Goal: Task Accomplishment & Management: Manage account settings

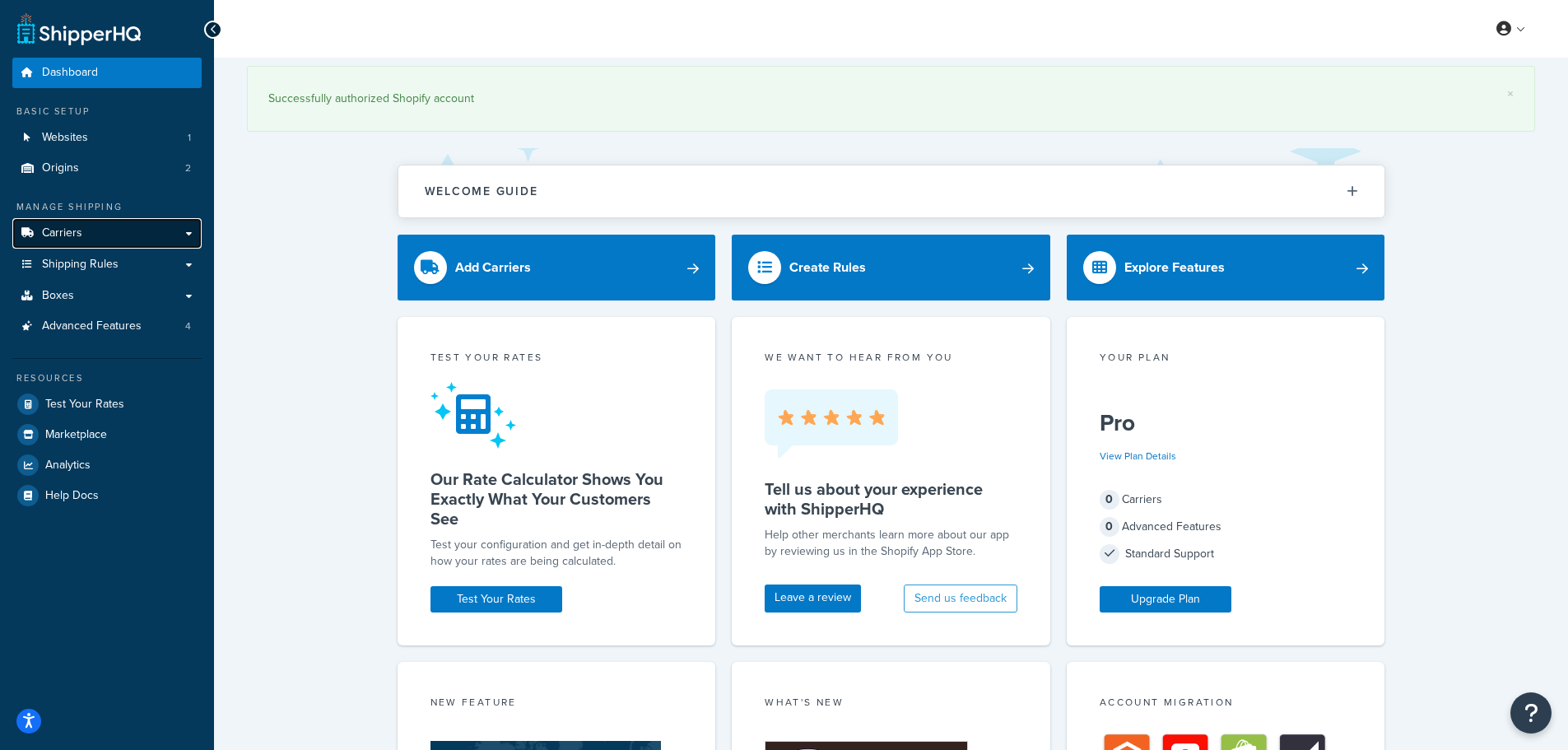
click at [162, 228] on link "Carriers" at bounding box center [107, 233] width 190 height 31
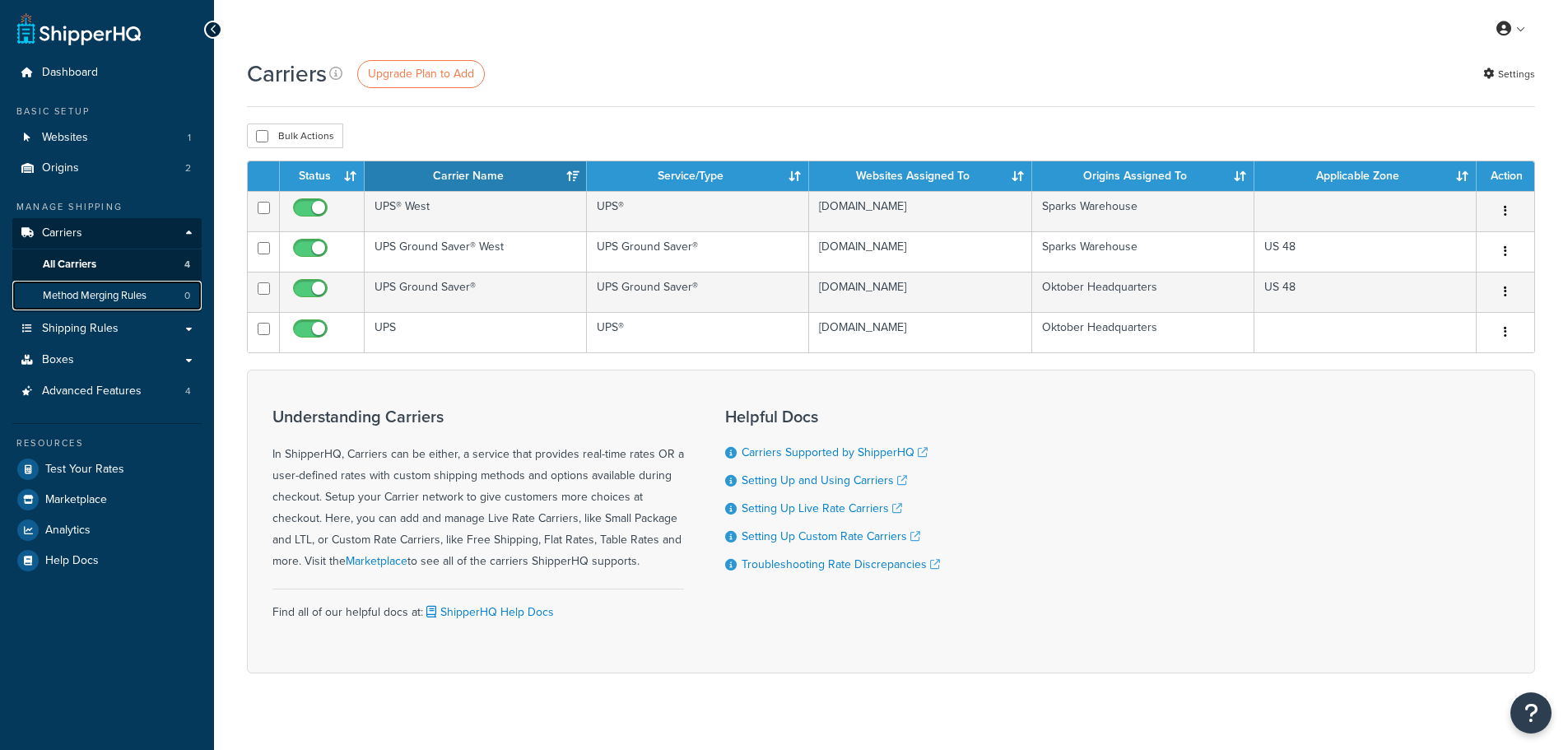
click at [156, 290] on link "Method Merging Rules 0" at bounding box center [107, 296] width 190 height 31
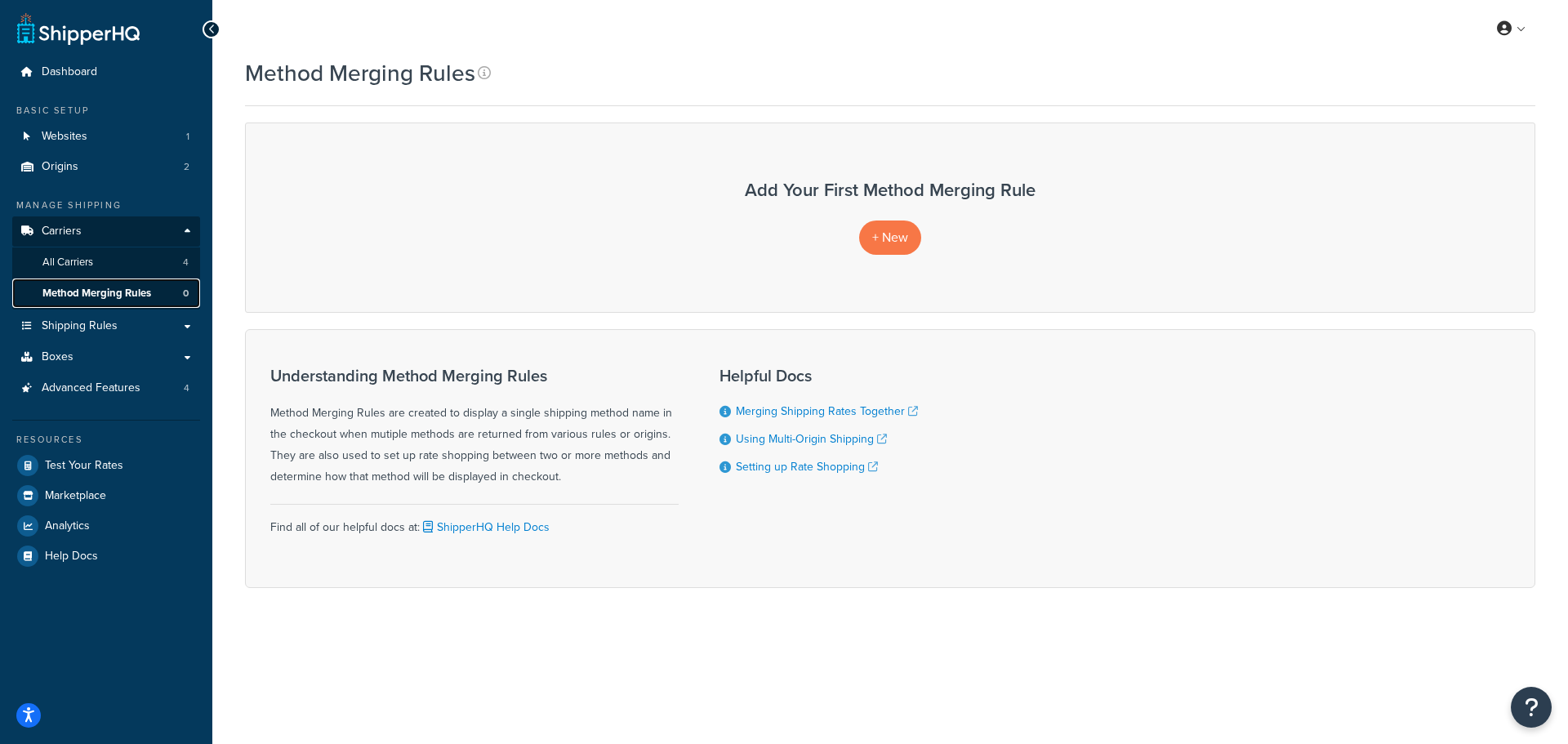
click at [142, 294] on span "Method Merging Rules" at bounding box center [97, 294] width 109 height 14
click at [127, 260] on link "All Carriers 4" at bounding box center [106, 262] width 188 height 30
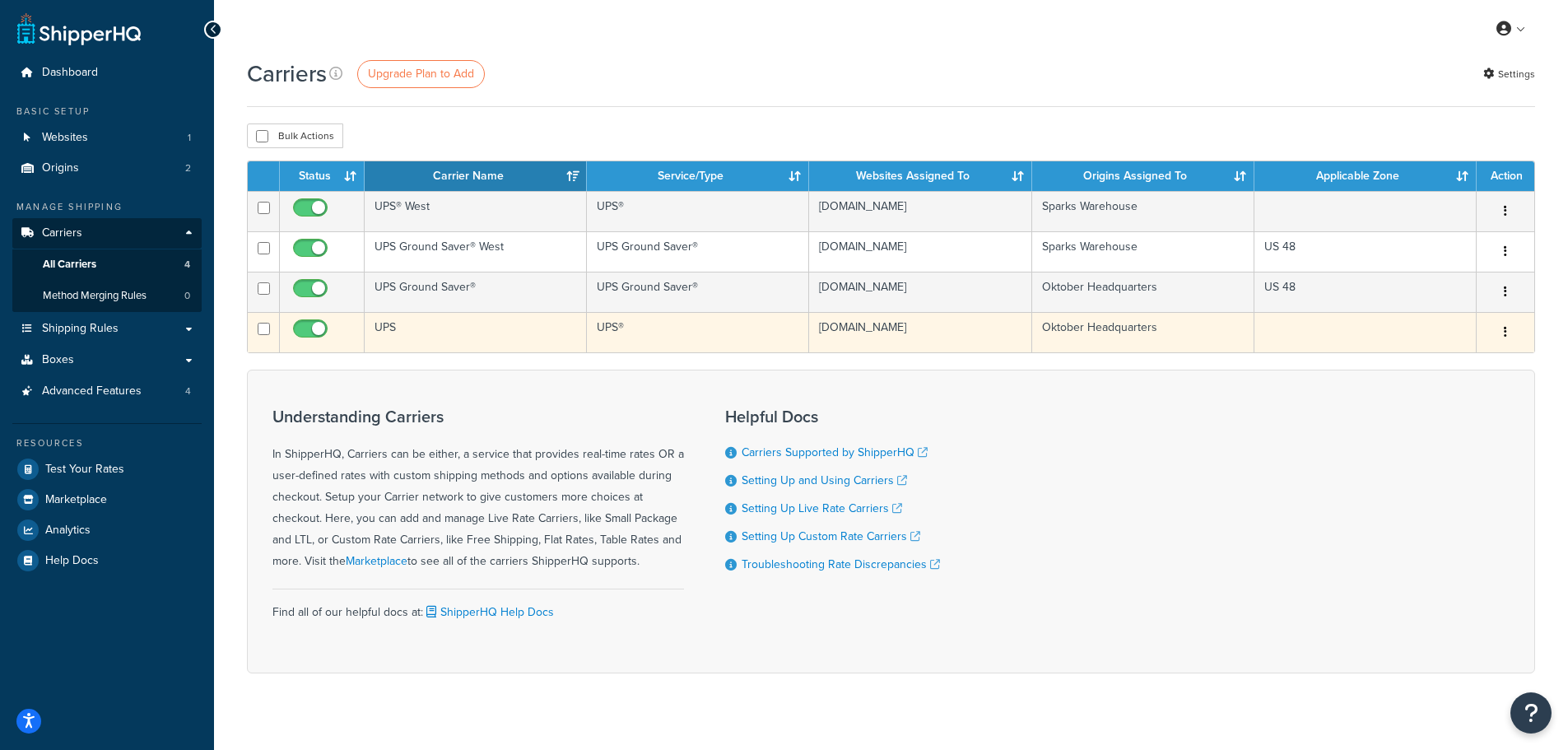
click at [1167, 326] on td "Oktober Headquarters" at bounding box center [1143, 332] width 222 height 40
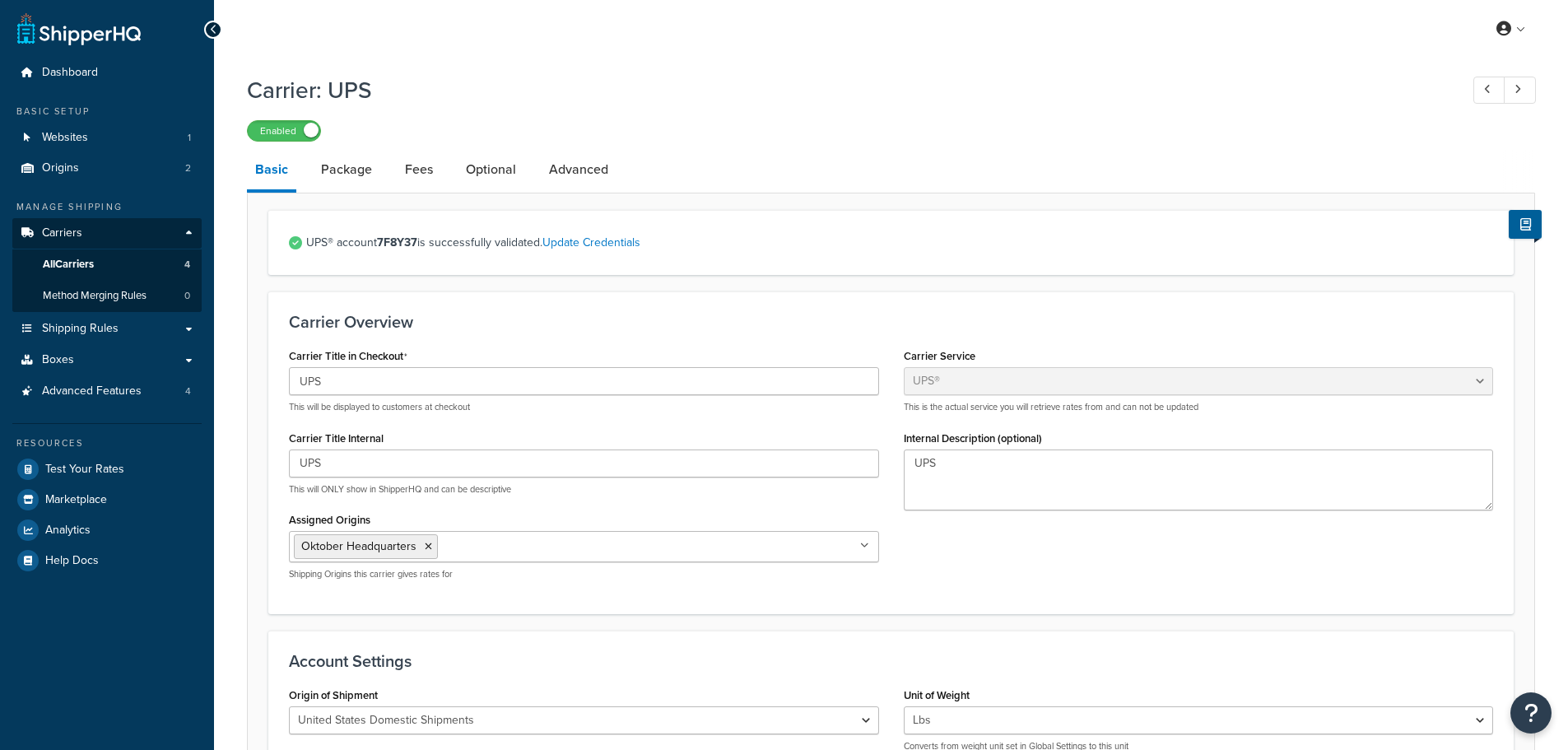
select select "ups"
click at [271, 170] on link "Basic" at bounding box center [271, 171] width 49 height 43
click at [110, 261] on link "All Carriers 4" at bounding box center [107, 264] width 190 height 31
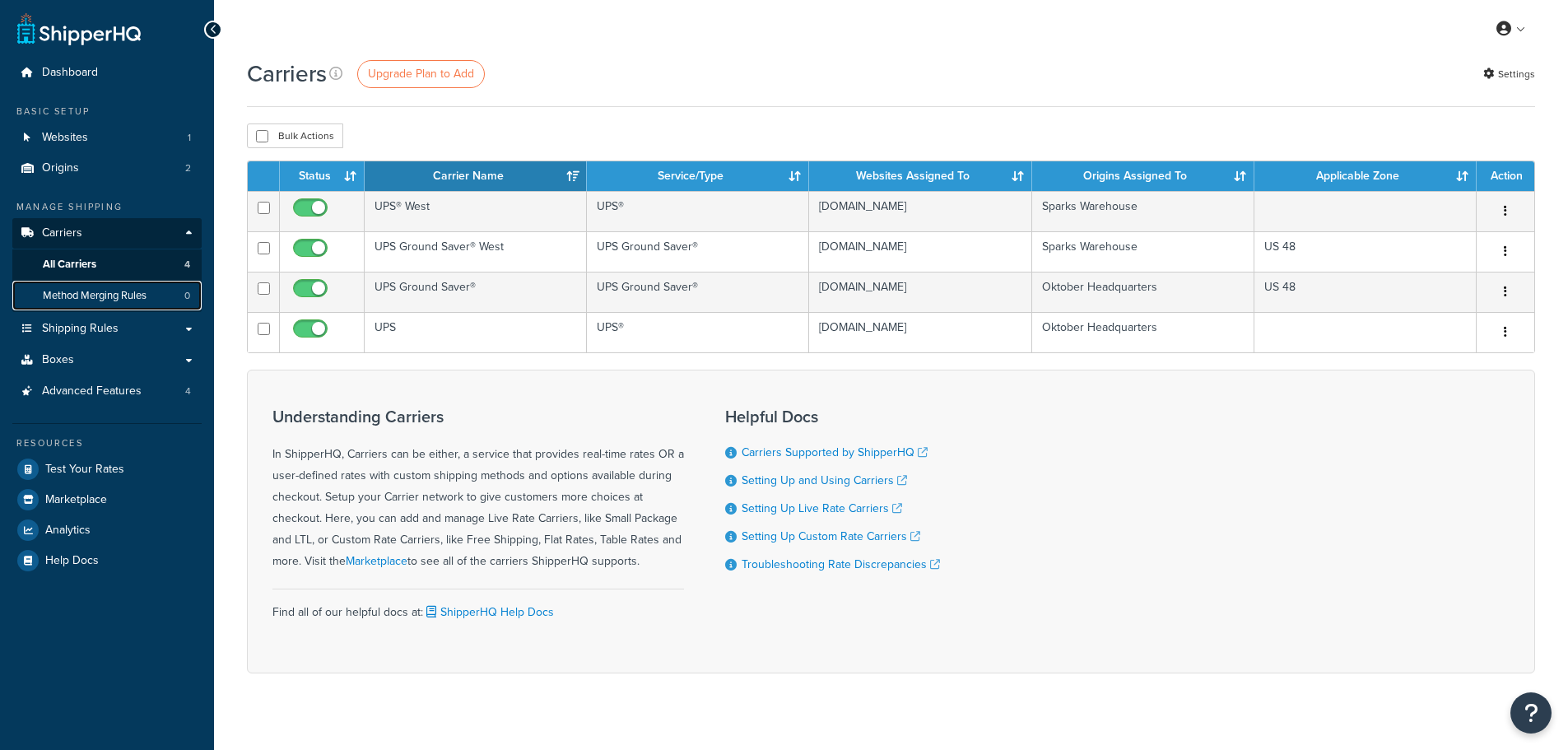
click at [129, 294] on span "Method Merging Rules" at bounding box center [95, 296] width 104 height 14
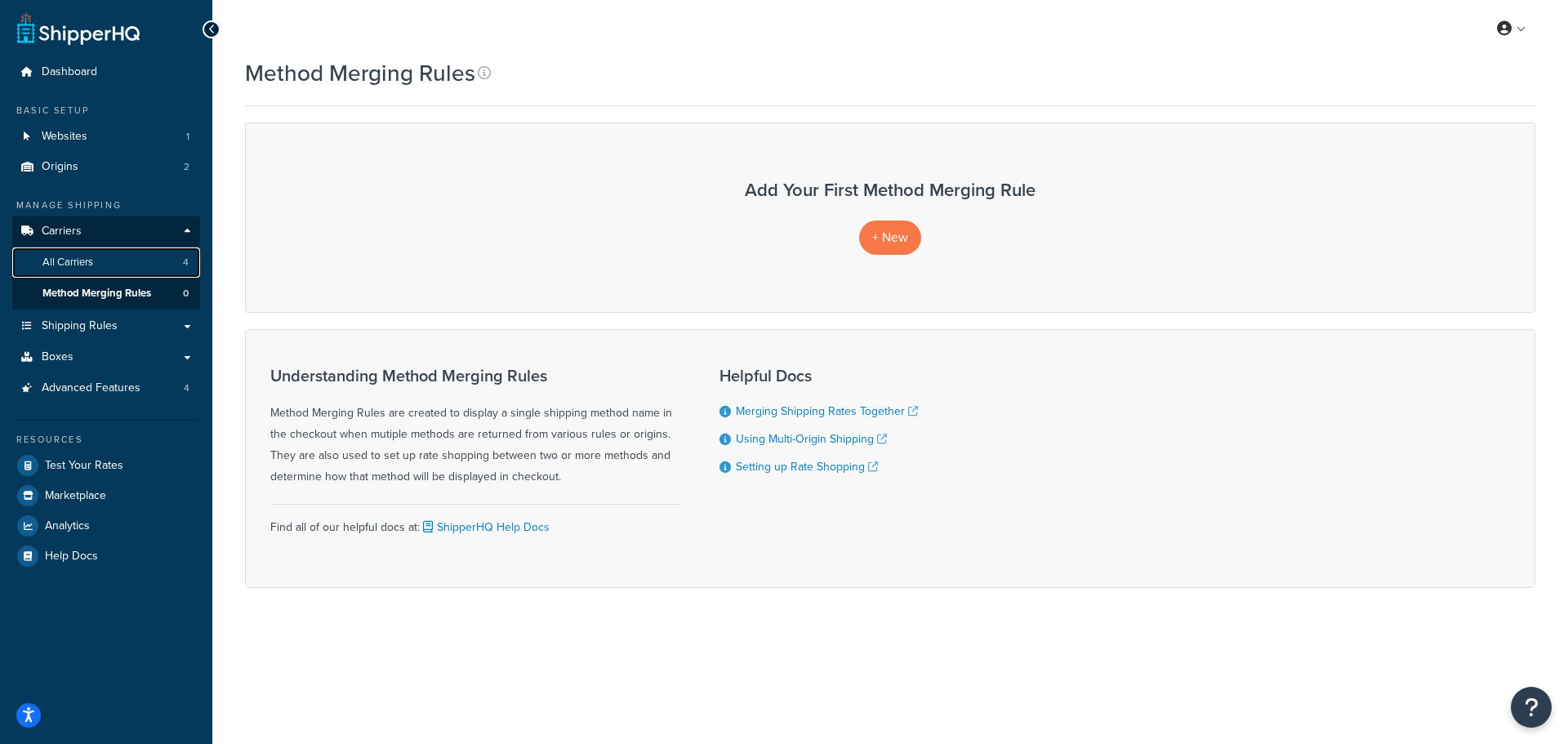
click at [108, 250] on link "All Carriers 4" at bounding box center [106, 262] width 188 height 30
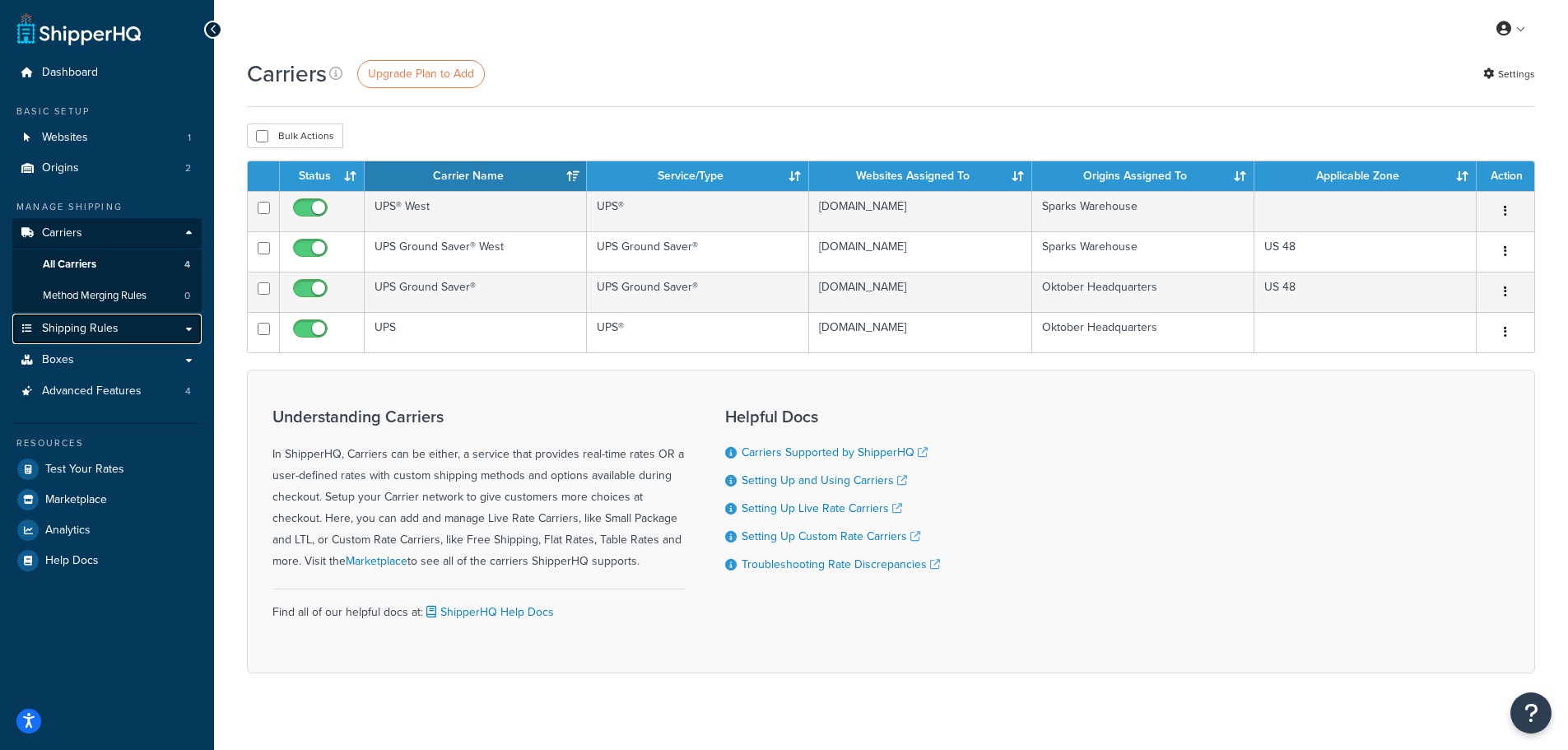
click at [132, 329] on link "Shipping Rules" at bounding box center [107, 328] width 190 height 31
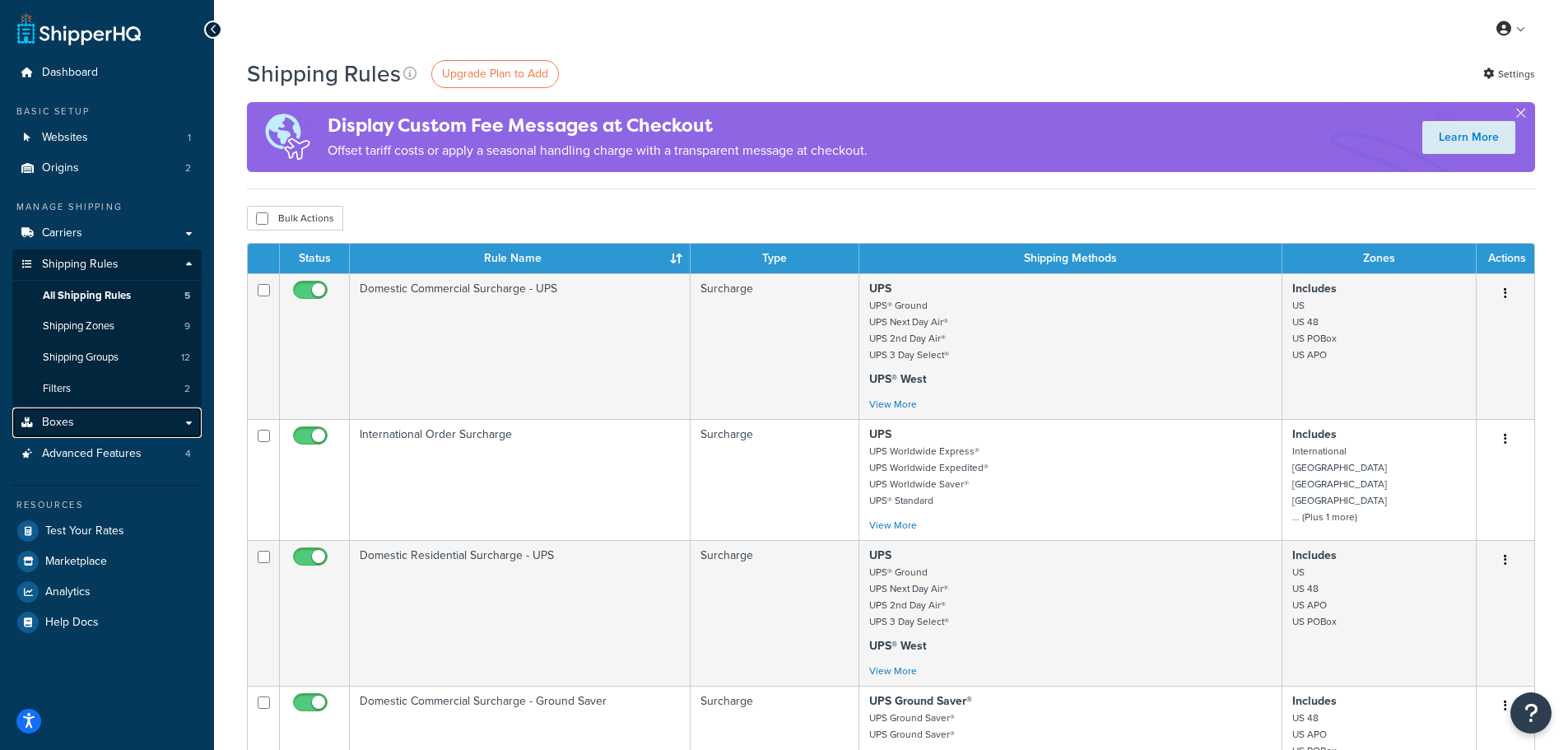
click at [126, 425] on link "Boxes" at bounding box center [107, 422] width 190 height 31
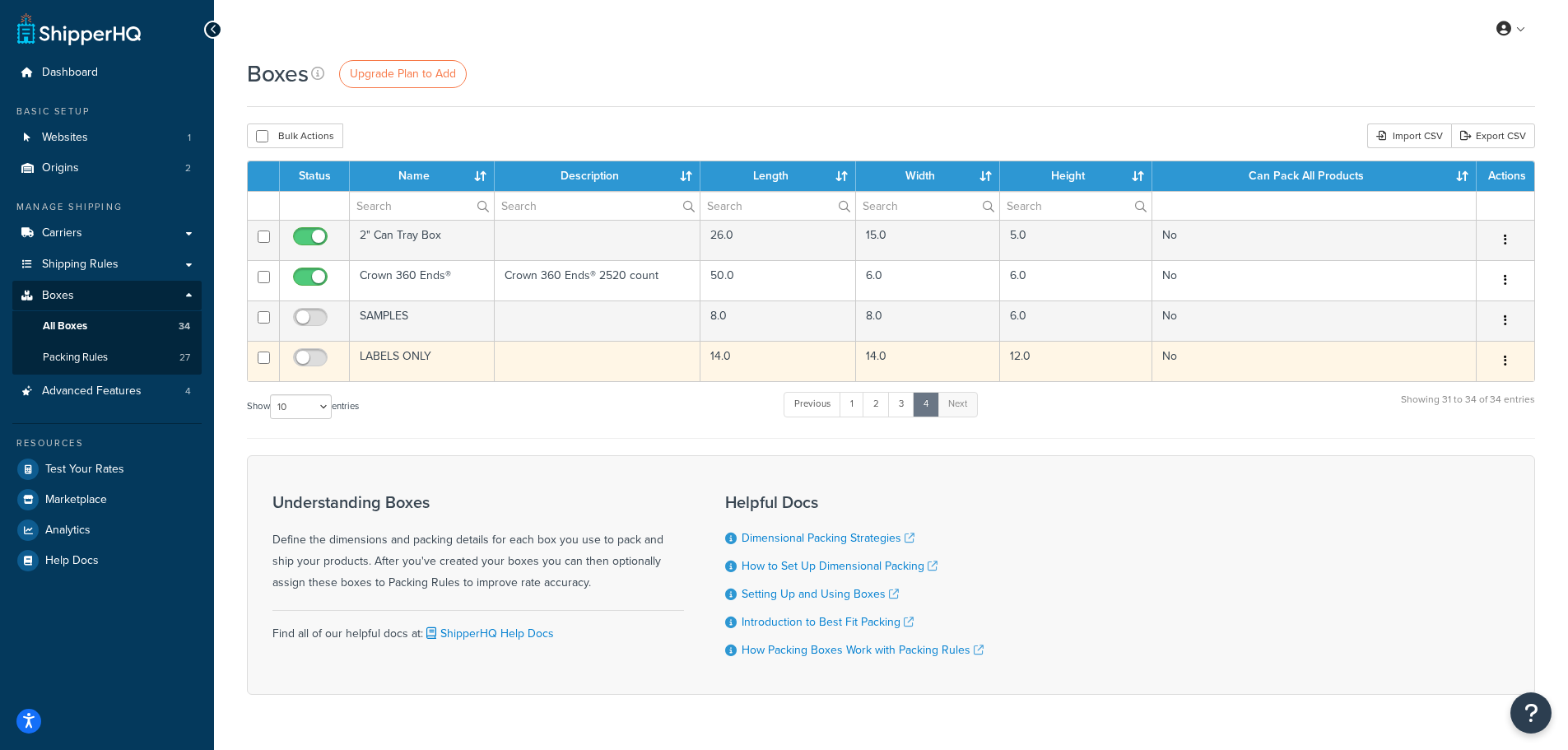
click at [258, 355] on input "checkbox" at bounding box center [264, 357] width 12 height 12
checkbox input "true"
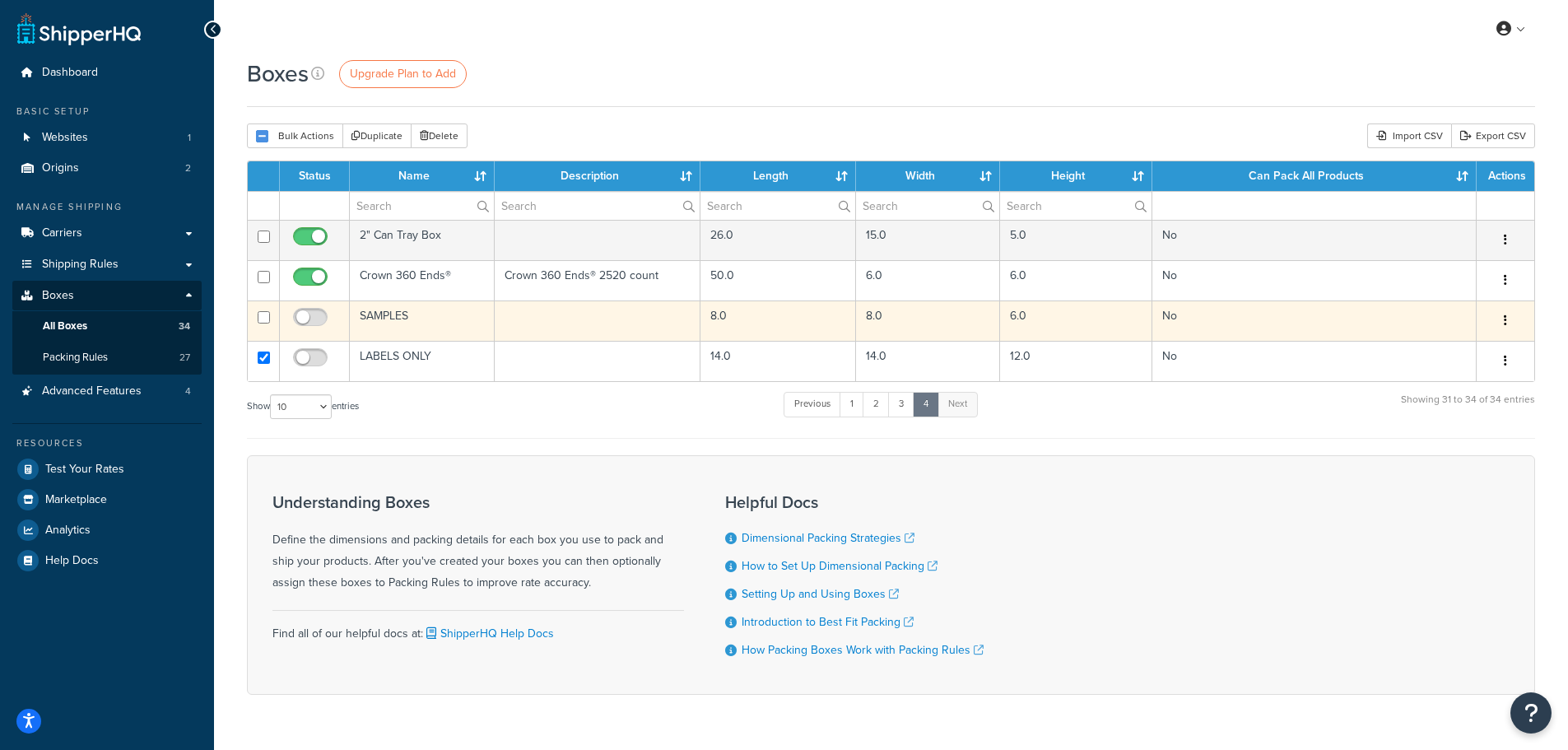
click at [266, 319] on input "checkbox" at bounding box center [264, 317] width 12 height 12
checkbox input "true"
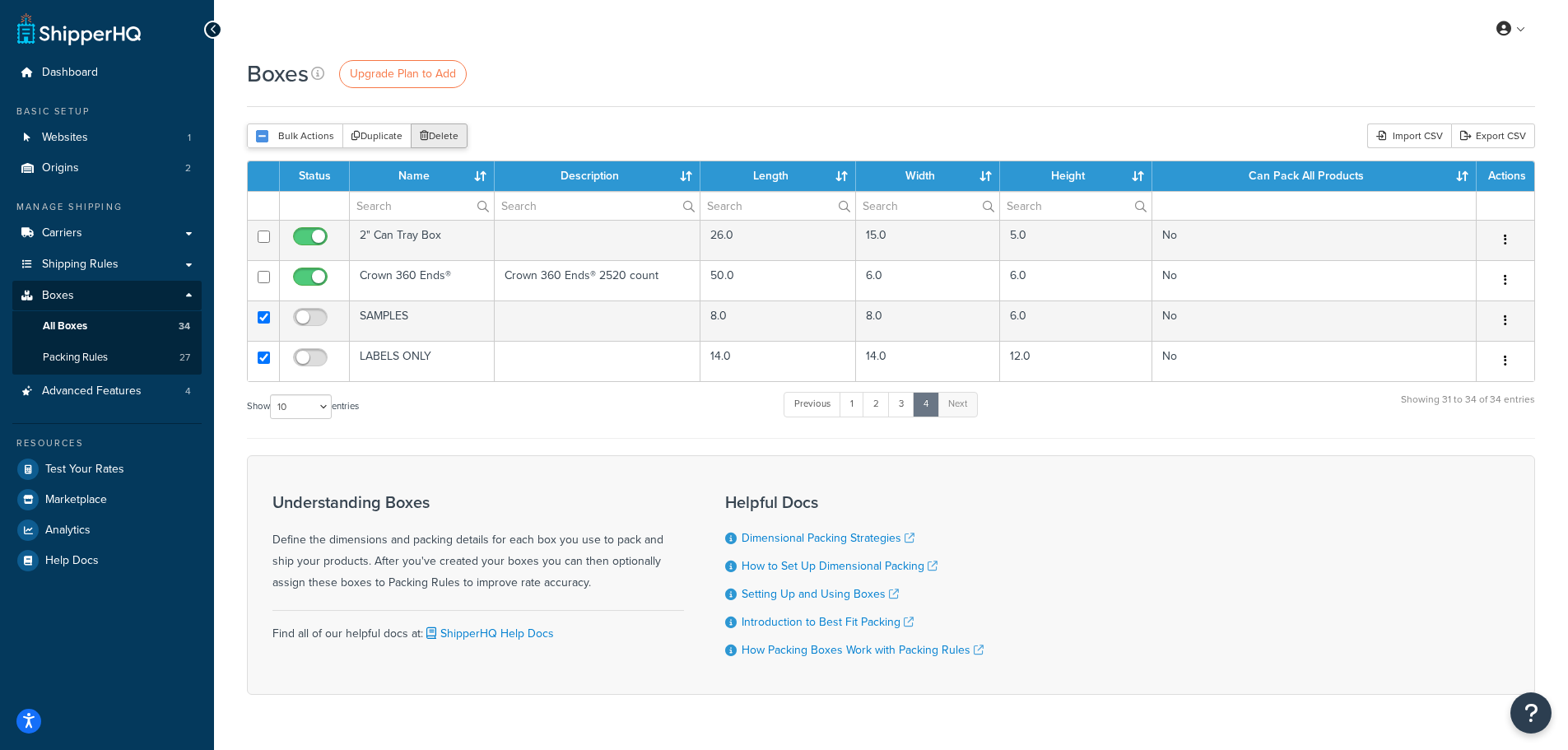
click at [433, 133] on button "Delete" at bounding box center [439, 136] width 57 height 25
